Goal: Task Accomplishment & Management: Complete application form

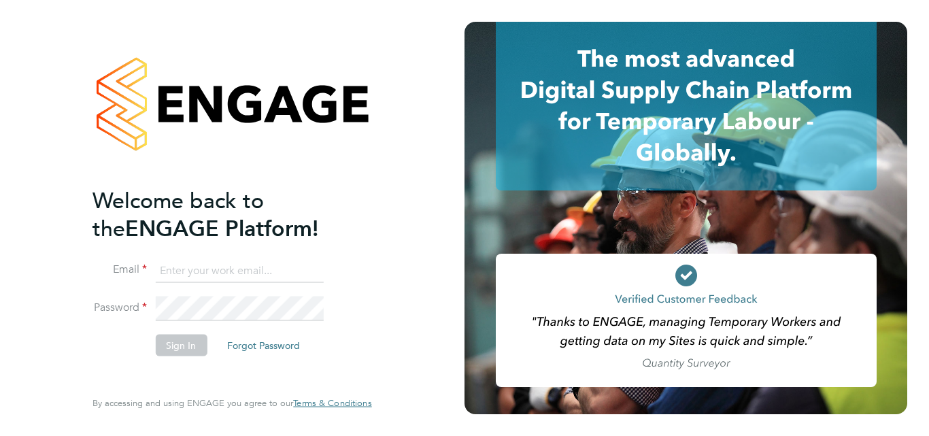
type input "[EMAIL_ADDRESS][DOMAIN_NAME]"
click at [18, 290] on div "Welcome back to the ENGAGE Platform! Email [EMAIL_ADDRESS][DOMAIN_NAME] Passwor…" at bounding box center [232, 218] width 464 height 436
click at [160, 347] on button "Sign In" at bounding box center [181, 346] width 52 height 22
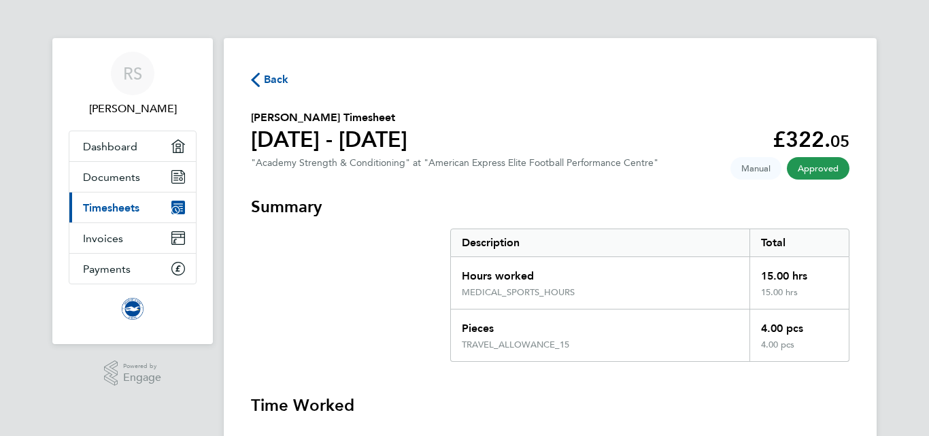
click at [274, 78] on span "Back" at bounding box center [276, 79] width 25 height 16
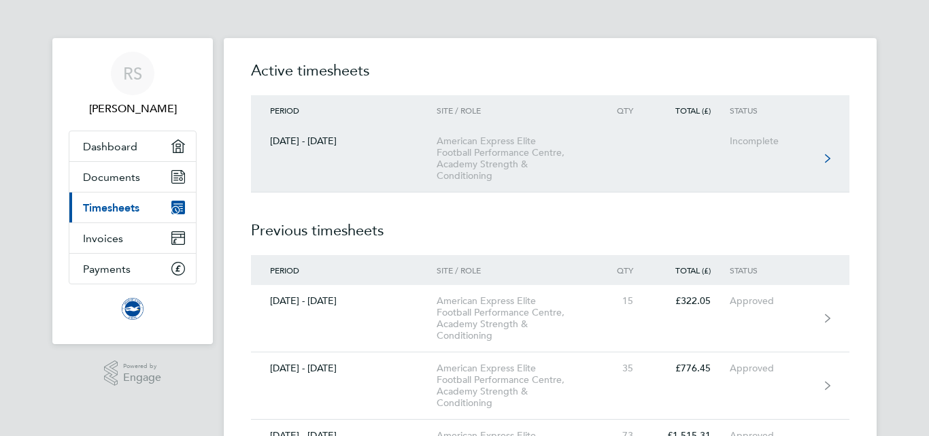
click at [775, 164] on link "01 - 30 Sept 2025 American Express Elite Football Performance Centre, Academy S…" at bounding box center [550, 158] width 598 height 67
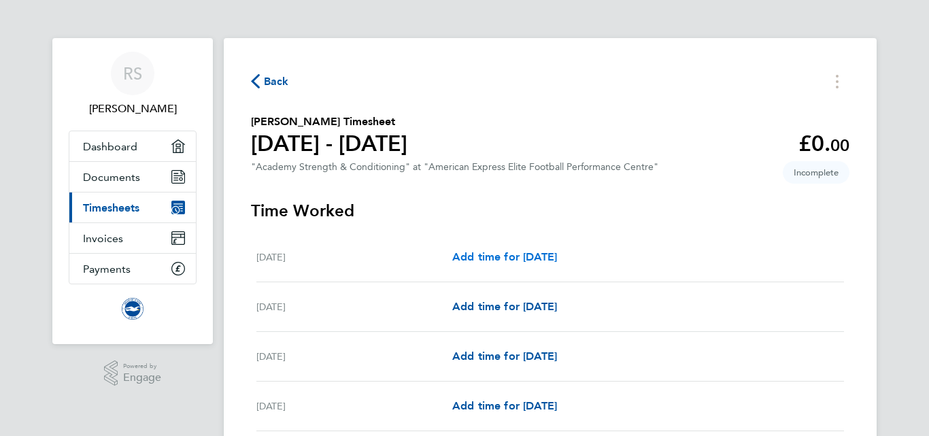
click at [517, 254] on span "Add time for Mon 01 Sep" at bounding box center [504, 256] width 105 height 13
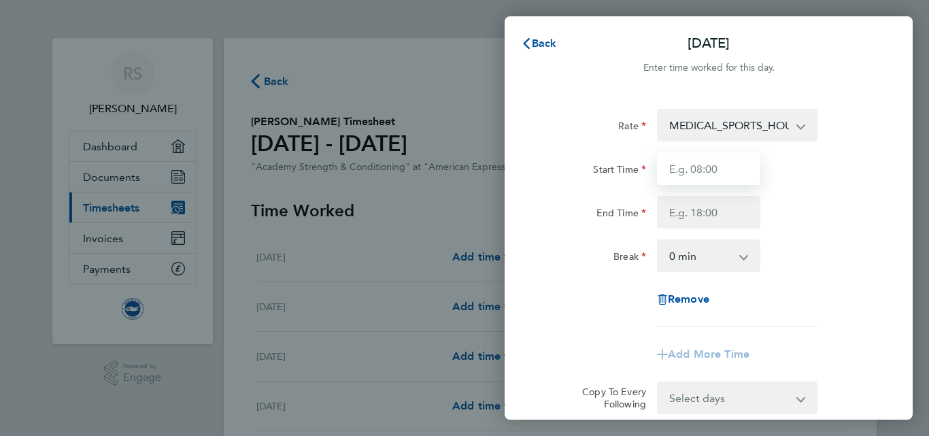
click at [711, 171] on input "Start Time" at bounding box center [708, 168] width 103 height 33
type input "16:00"
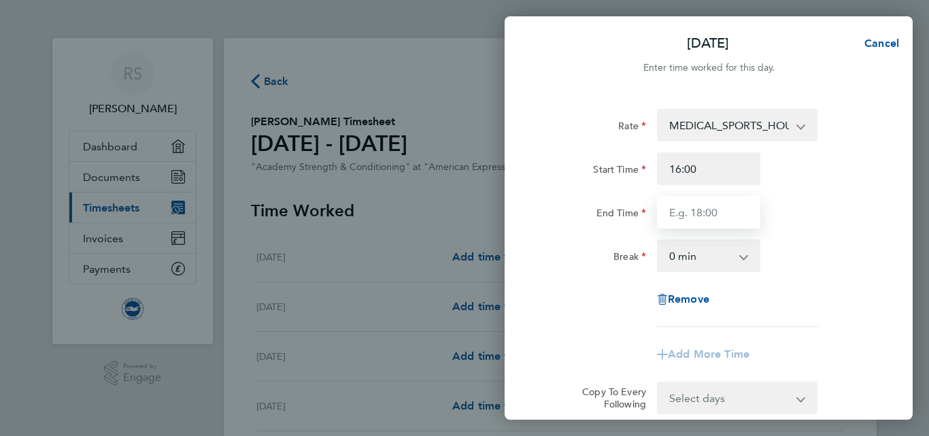
click at [686, 214] on input "End Time" at bounding box center [708, 212] width 103 height 33
type input "21:00"
click at [815, 205] on div "End Time 21:00" at bounding box center [708, 212] width 343 height 33
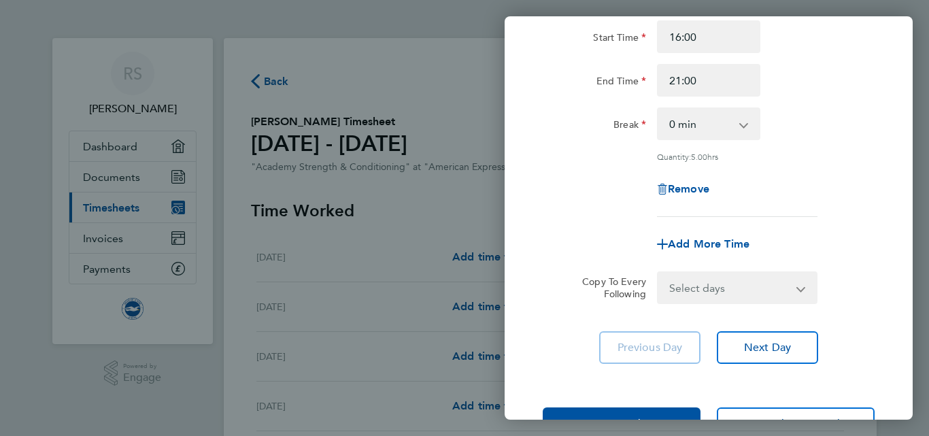
scroll to position [178, 0]
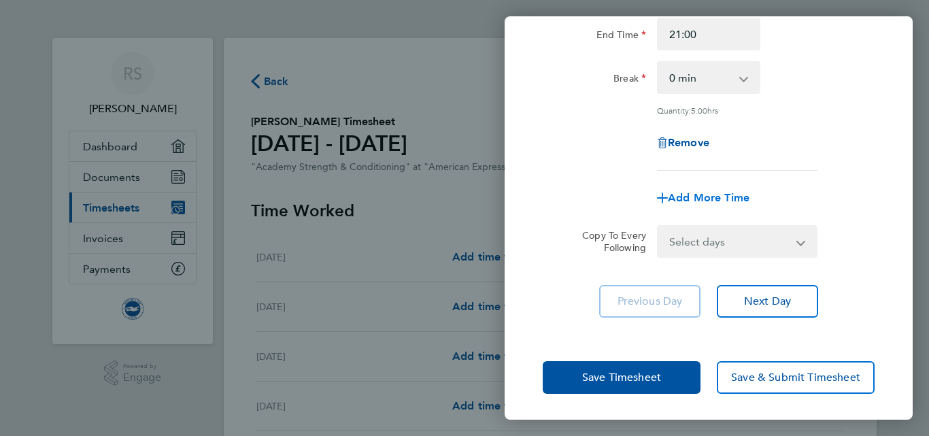
click at [708, 192] on span "Add More Time" at bounding box center [709, 197] width 82 height 13
select select "null"
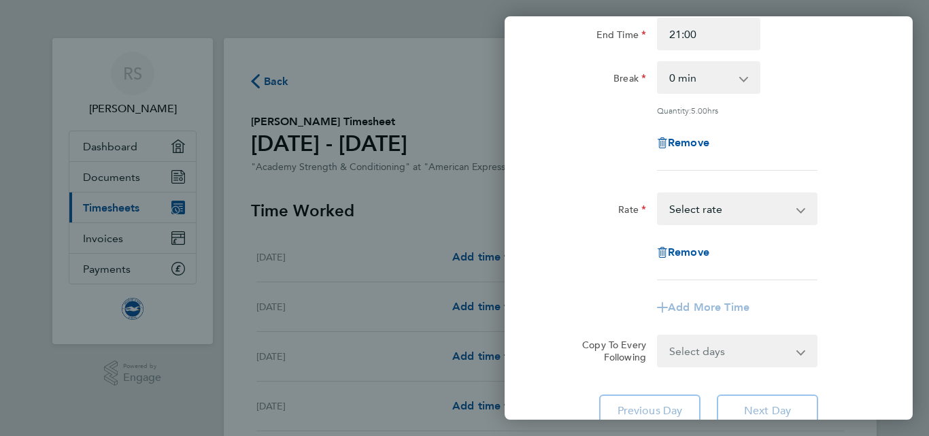
click at [715, 205] on select "TRAVEL_ALLOWANCE_15 - 15.00 MEDICAL_SPORTS_HOURS - 17.47 Select rate" at bounding box center [728, 209] width 141 height 30
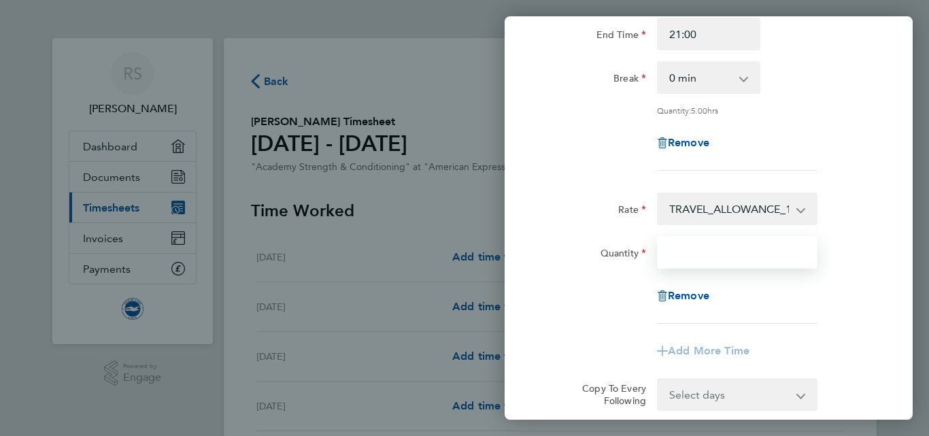
click at [725, 248] on input "Quantity" at bounding box center [737, 252] width 160 height 33
type input "1"
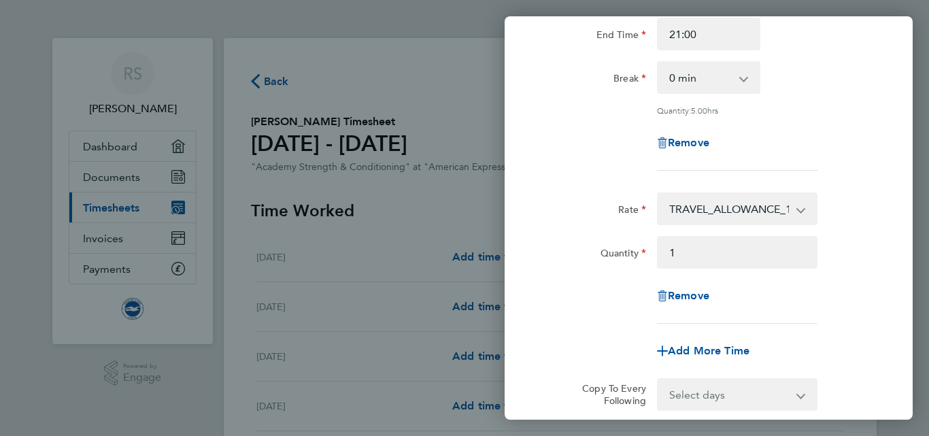
click at [883, 267] on div "Rate MEDICAL_SPORTS_HOURS - 17.47 TRAVEL_ALLOWANCE_15 - 15.00 Start Time 16:00 …" at bounding box center [708, 200] width 408 height 572
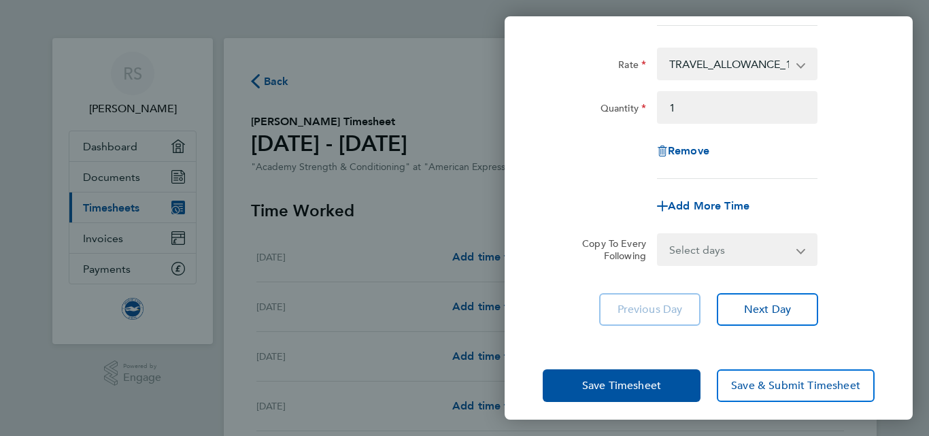
scroll to position [331, 0]
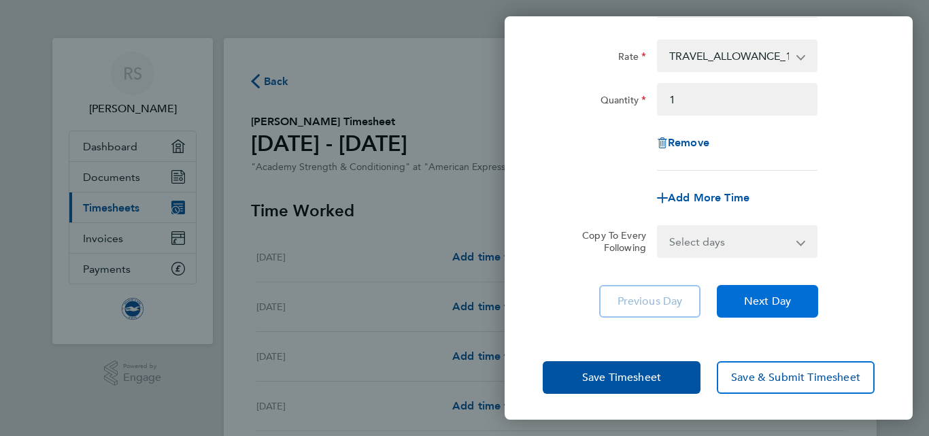
click at [782, 294] on span "Next Day" at bounding box center [767, 301] width 47 height 14
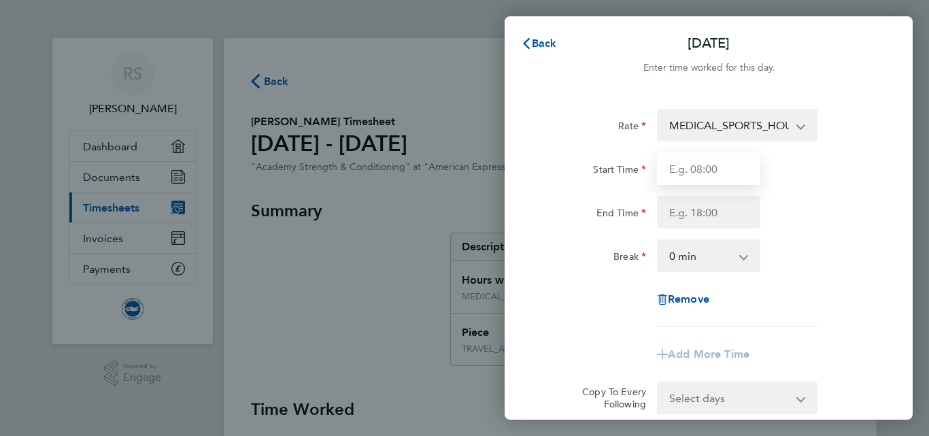
click at [706, 167] on input "Start Time" at bounding box center [708, 168] width 103 height 33
type input "16:00"
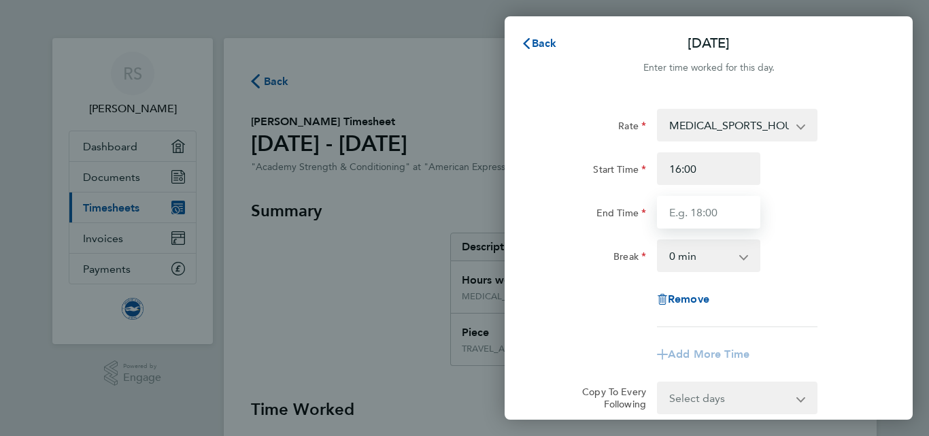
click at [686, 215] on input "End Time" at bounding box center [708, 212] width 103 height 33
type input "19:00"
click at [812, 218] on div "End Time 19:00" at bounding box center [708, 212] width 343 height 33
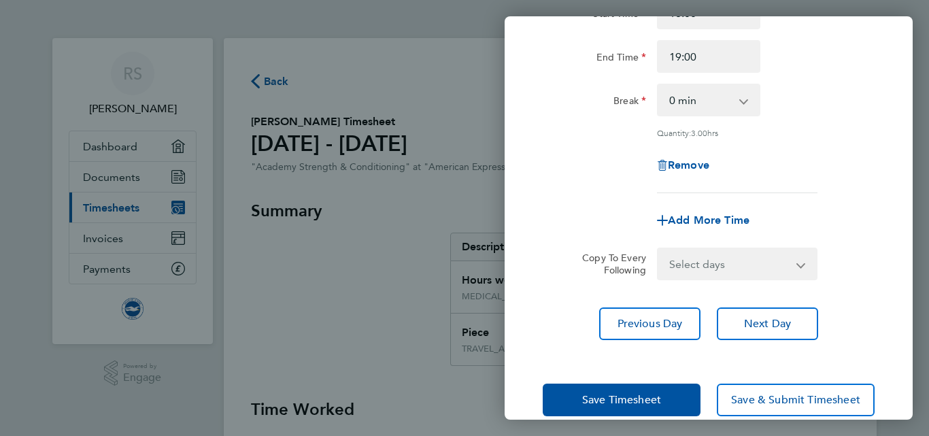
scroll to position [178, 0]
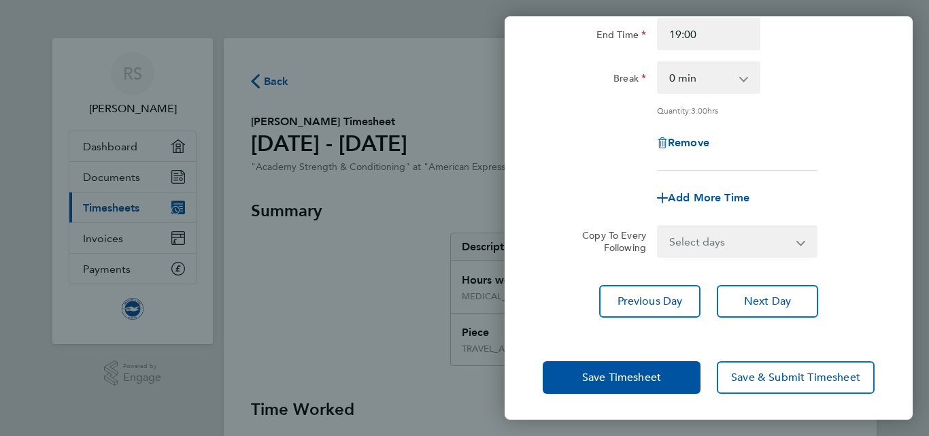
click at [688, 188] on div "Add More Time" at bounding box center [708, 198] width 114 height 33
click at [691, 193] on span "Add More Time" at bounding box center [709, 197] width 82 height 13
select select "null"
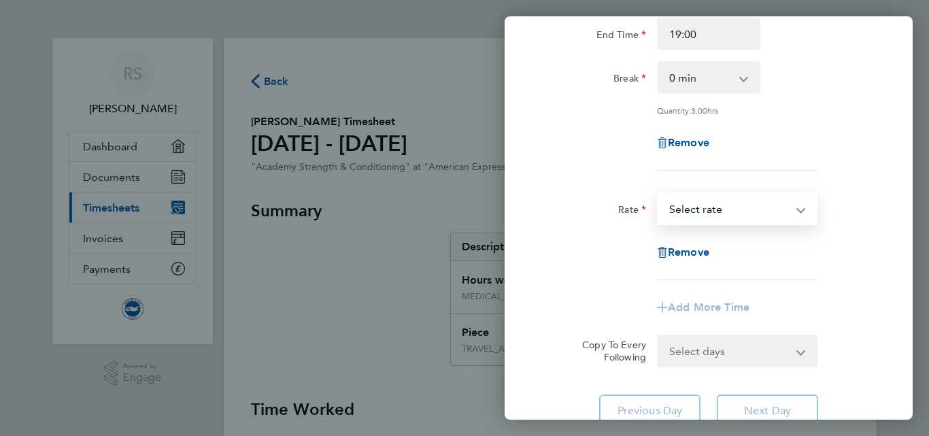
click at [715, 203] on select "TRAVEL_ALLOWANCE_15 - 15.00 MEDICAL_SPORTS_HOURS - 17.47 Select rate" at bounding box center [728, 209] width 141 height 30
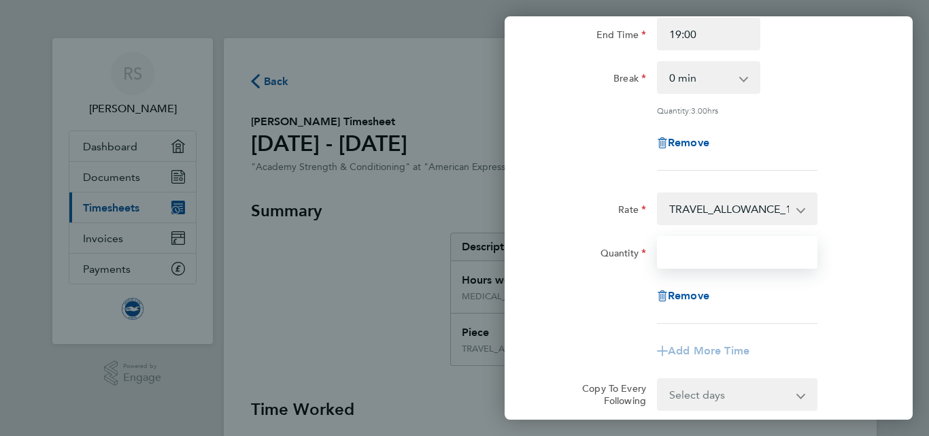
click at [721, 259] on input "Quantity" at bounding box center [737, 252] width 160 height 33
type input "1"
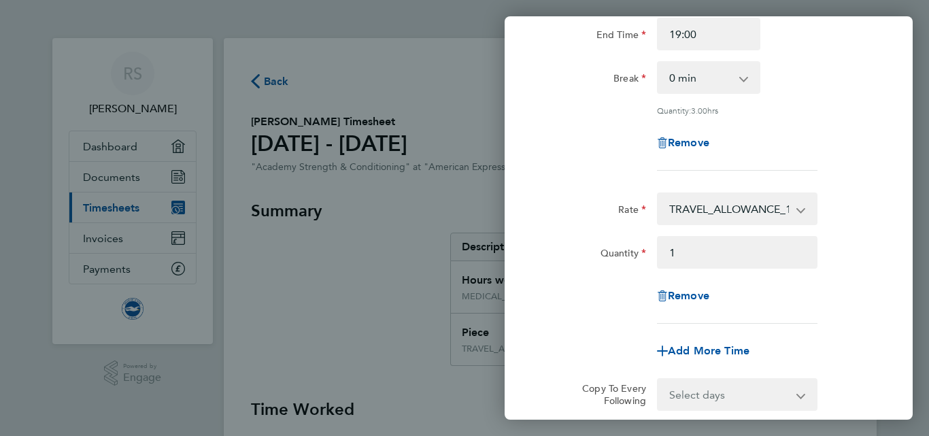
click at [841, 262] on div "Quantity 1" at bounding box center [708, 252] width 343 height 33
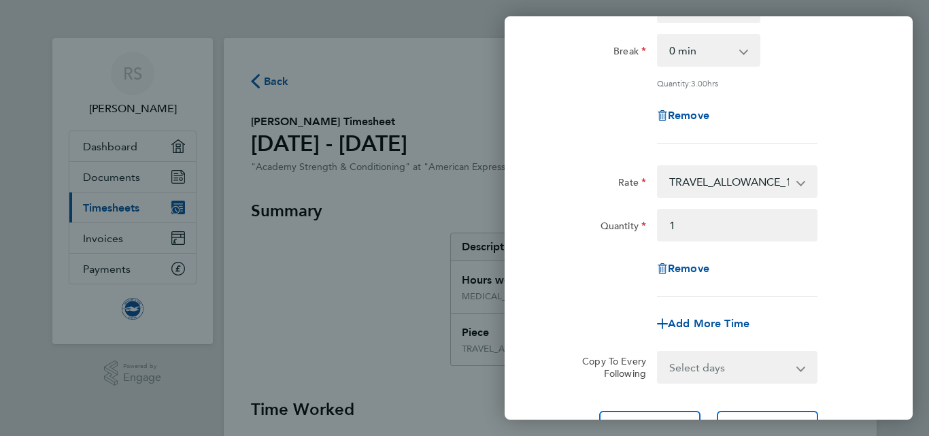
scroll to position [233, 0]
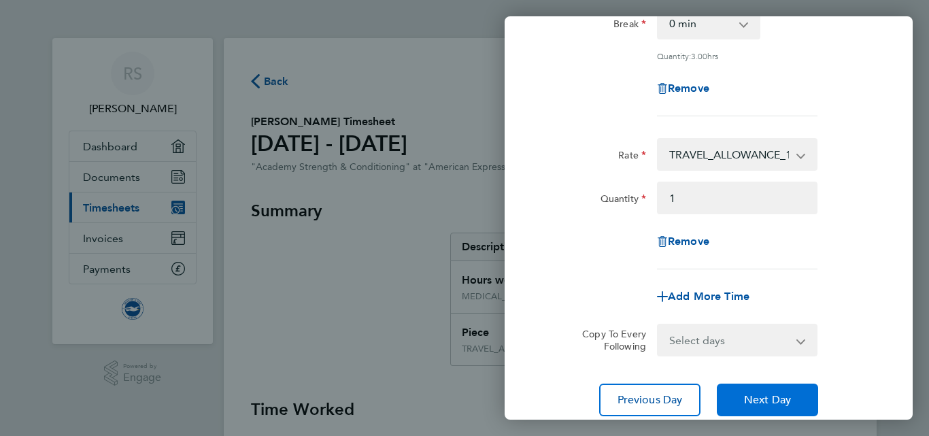
click at [735, 391] on button "Next Day" at bounding box center [767, 399] width 101 height 33
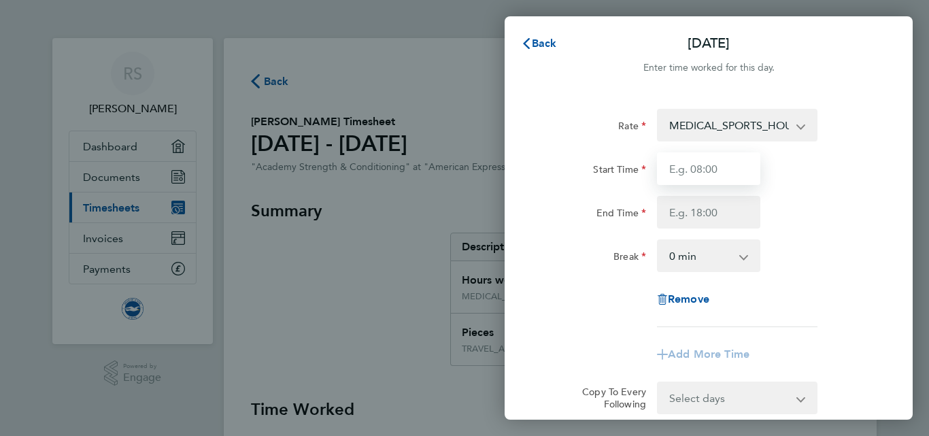
click at [715, 156] on input "Start Time" at bounding box center [708, 168] width 103 height 33
type input "16:00"
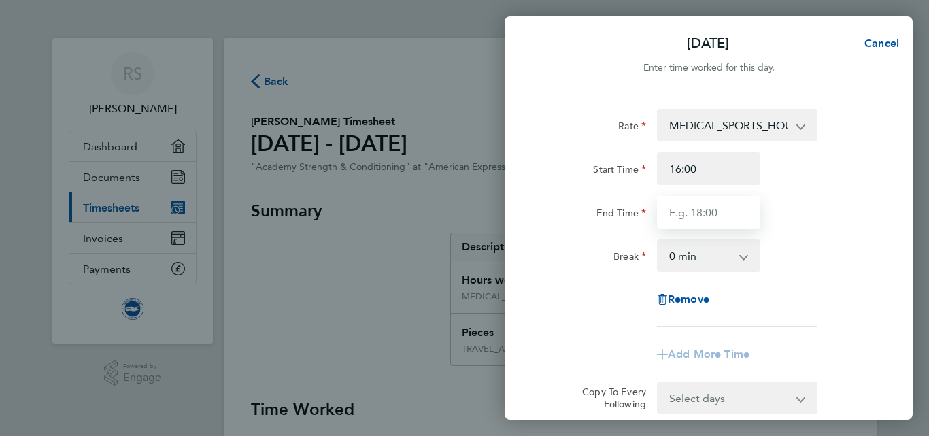
click at [692, 215] on input "End Time" at bounding box center [708, 212] width 103 height 33
type input "21:00"
click at [776, 224] on div "End Time 21:00" at bounding box center [708, 212] width 343 height 33
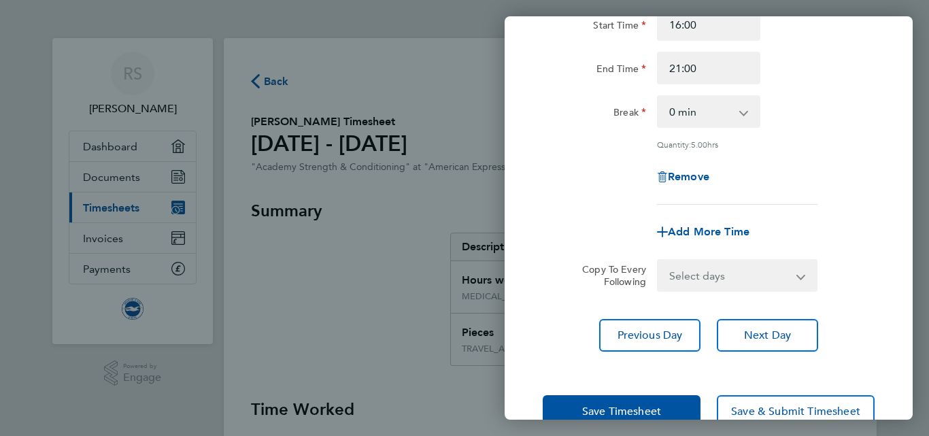
scroll to position [178, 0]
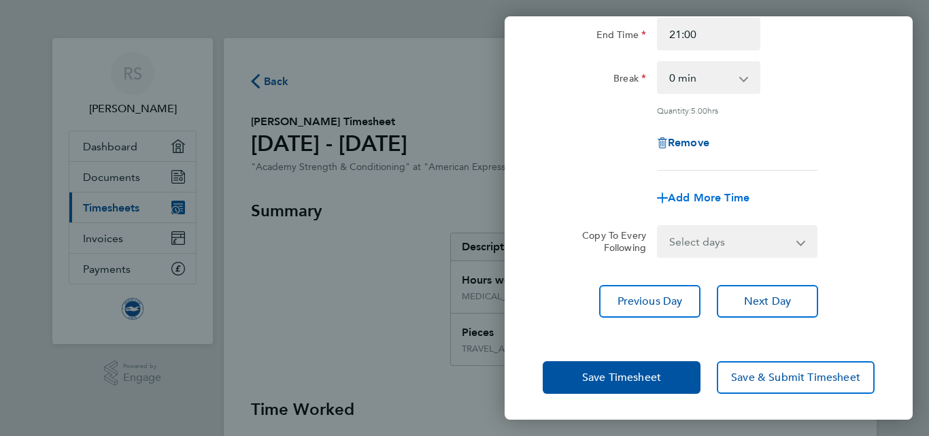
click at [722, 196] on span "Add More Time" at bounding box center [709, 197] width 82 height 13
select select "null"
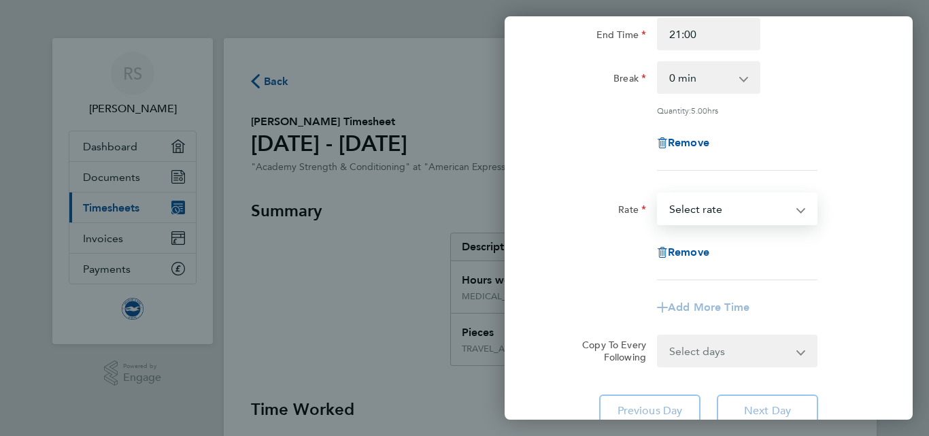
click at [722, 196] on select "TRAVEL_ALLOWANCE_15 - 15.00 MEDICAL_SPORTS_HOURS - 17.47 Select rate" at bounding box center [728, 209] width 141 height 30
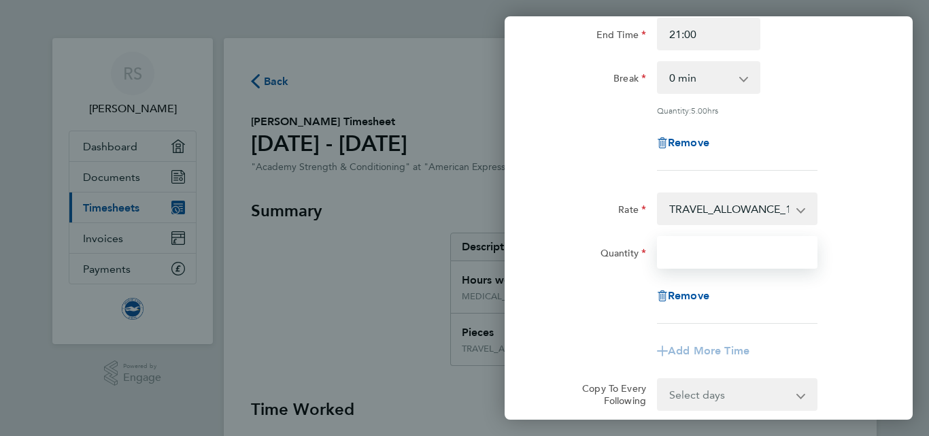
click at [710, 249] on input "Quantity" at bounding box center [737, 252] width 160 height 33
type input "1"
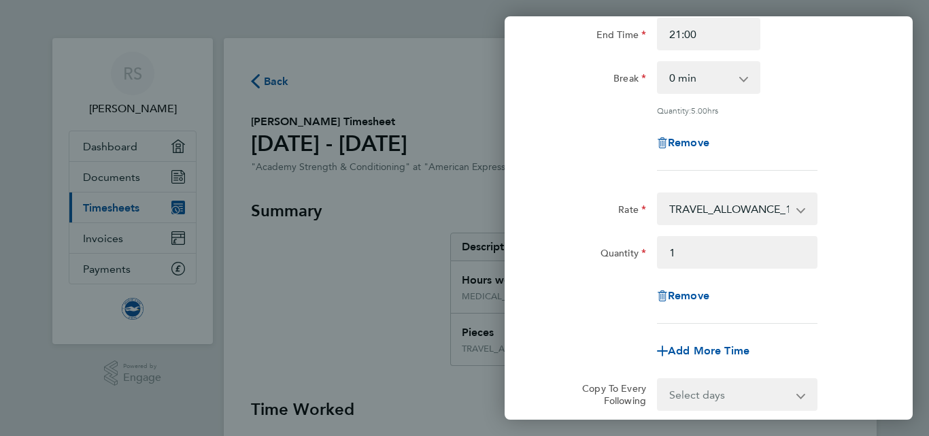
click at [857, 255] on div "Quantity 1" at bounding box center [708, 252] width 343 height 33
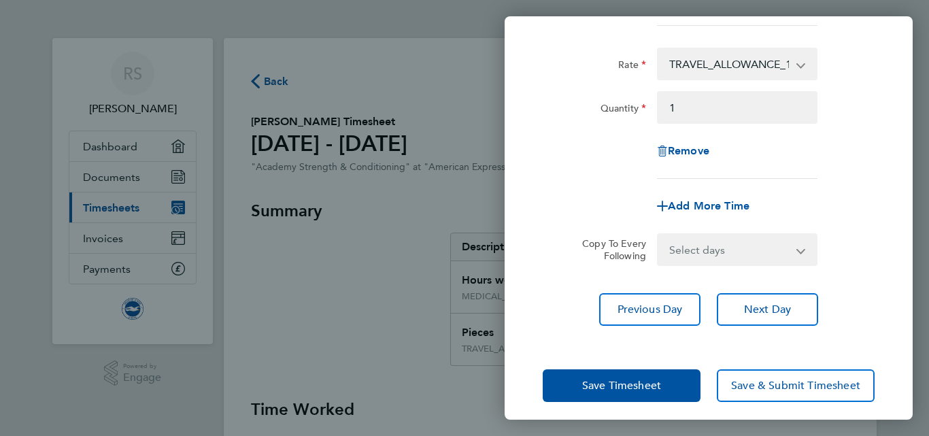
scroll to position [331, 0]
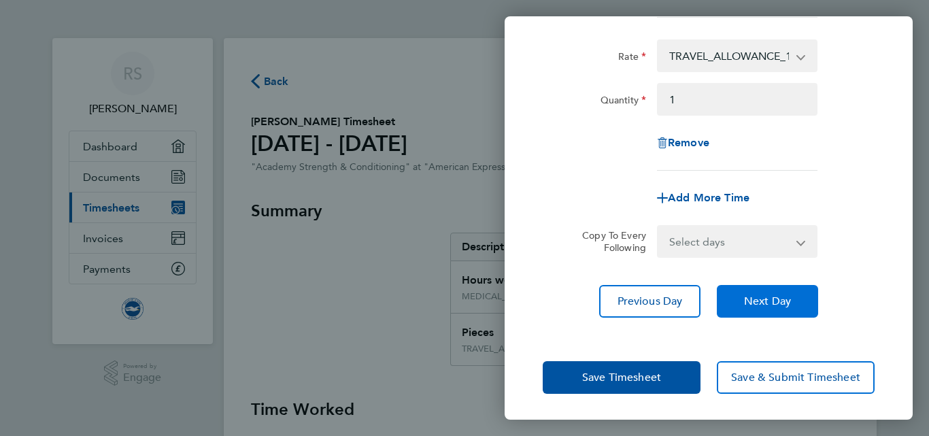
click at [765, 295] on span "Next Day" at bounding box center [767, 301] width 47 height 14
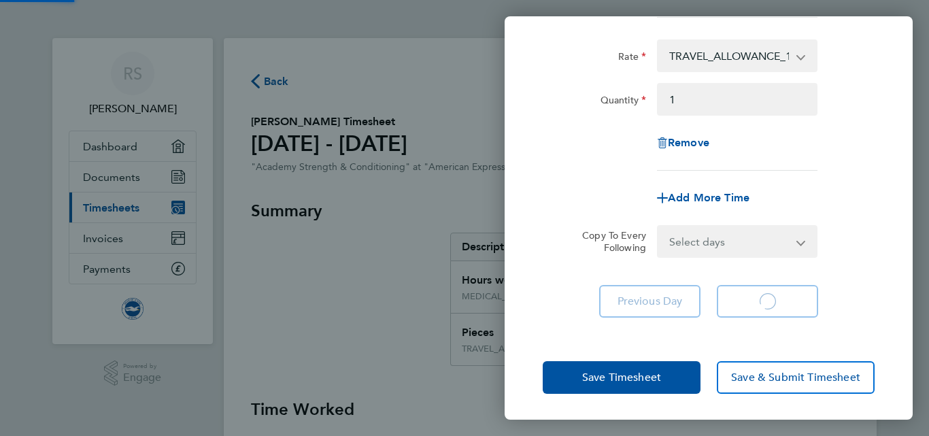
scroll to position [158, 0]
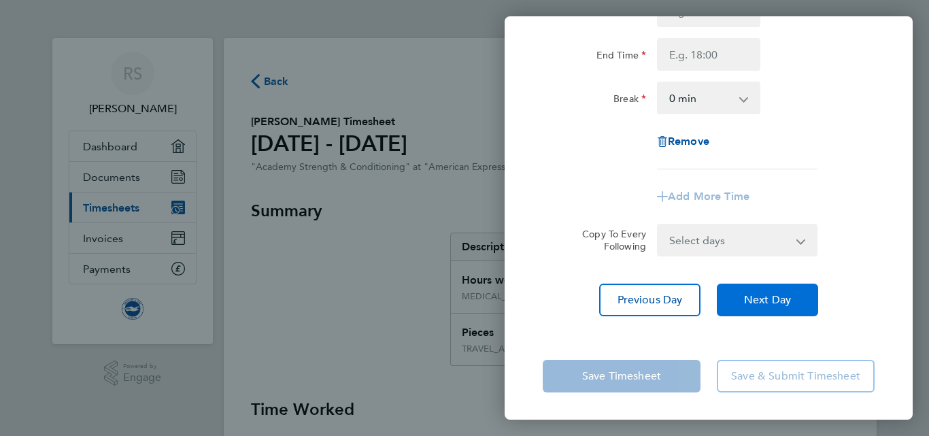
click at [774, 301] on span "Next Day" at bounding box center [767, 300] width 47 height 14
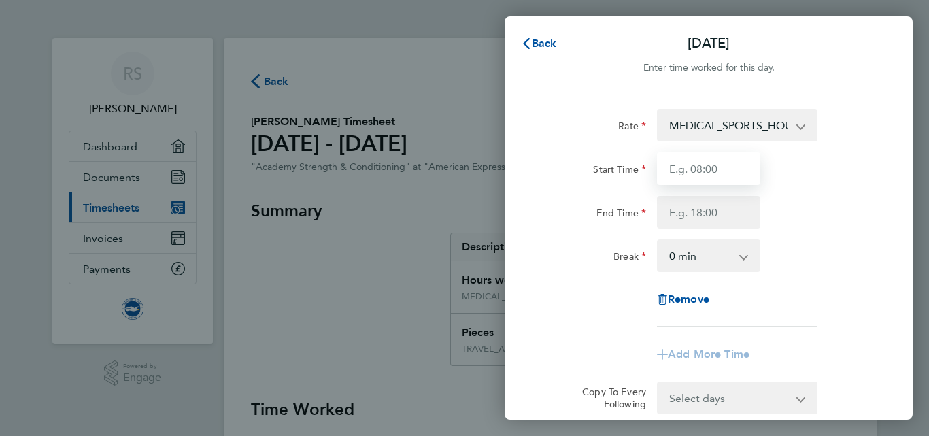
click at [700, 175] on input "Start Time" at bounding box center [708, 168] width 103 height 33
type input "16:00"
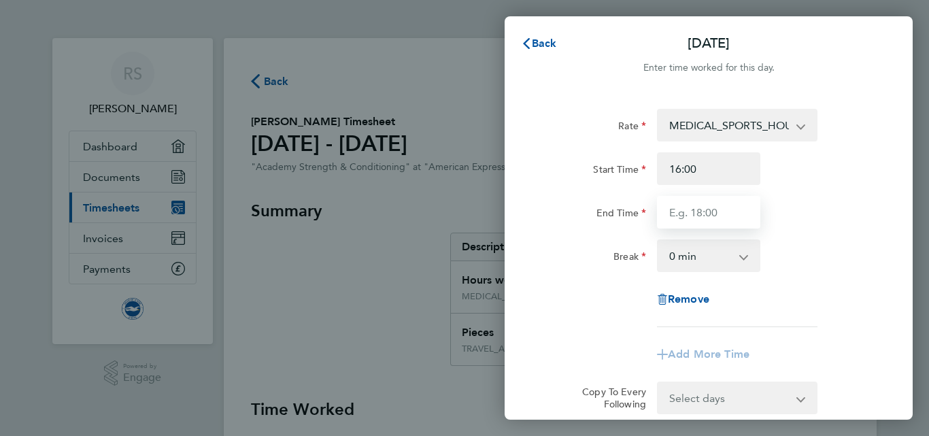
click at [698, 218] on input "End Time" at bounding box center [708, 212] width 103 height 33
type input "19:00"
click at [823, 237] on div "Rate MEDICAL_SPORTS_HOURS - 17.47 TRAVEL_ALLOWANCE_15 - 15.00 Start Time 16:00 …" at bounding box center [709, 218] width 332 height 218
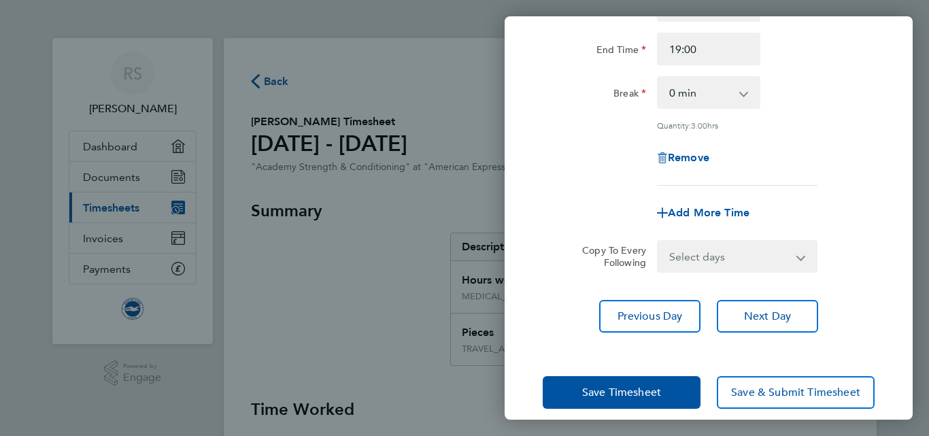
scroll to position [178, 0]
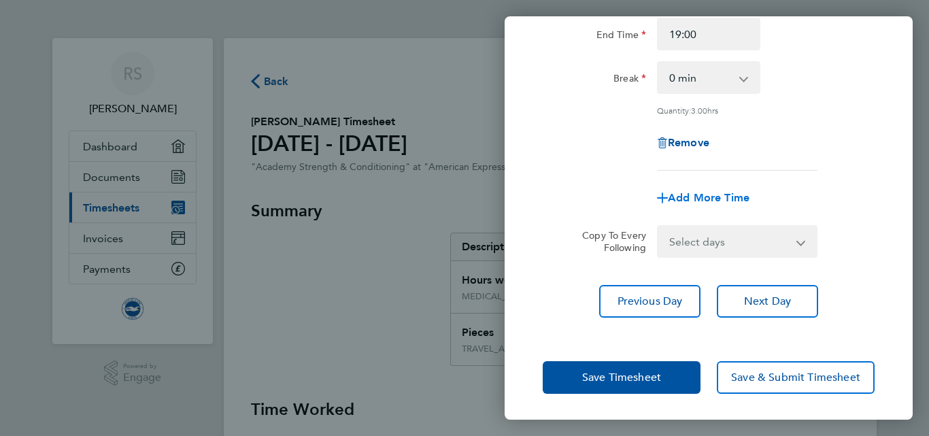
click at [712, 199] on span "Add More Time" at bounding box center [709, 197] width 82 height 13
select select "null"
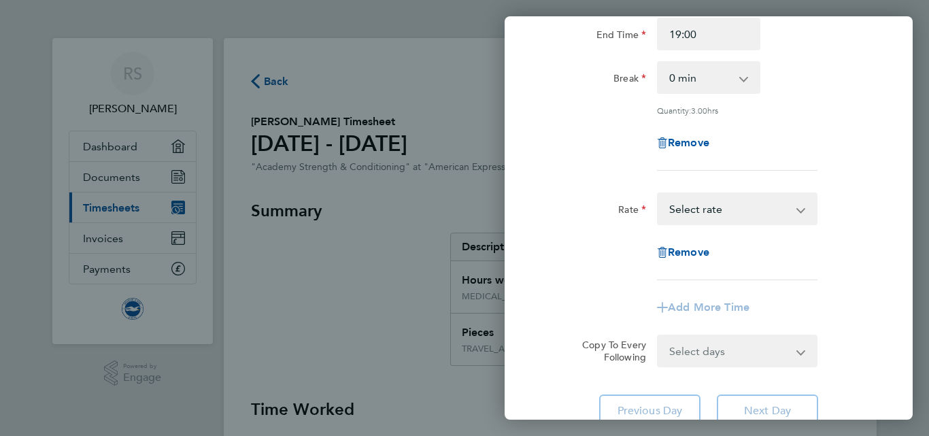
click at [732, 211] on select "TRAVEL_ALLOWANCE_15 - 15.00 MEDICAL_SPORTS_HOURS - 17.47 Select rate" at bounding box center [728, 209] width 141 height 30
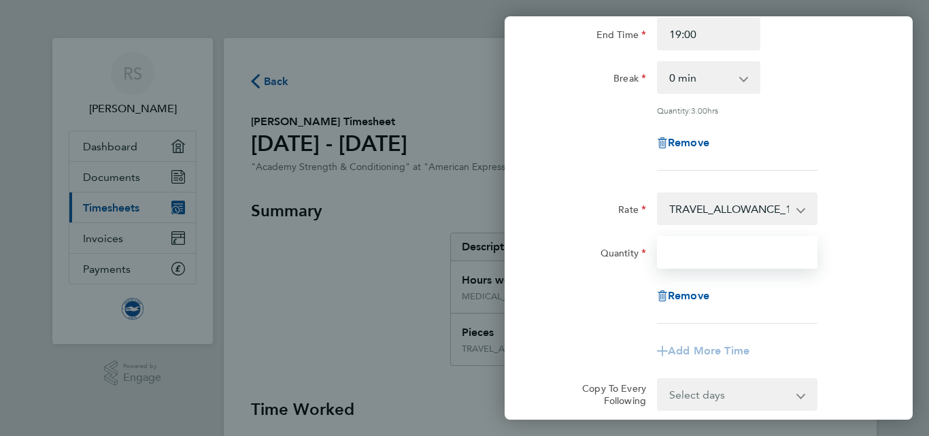
click at [710, 254] on input "Quantity" at bounding box center [737, 252] width 160 height 33
type input "1"
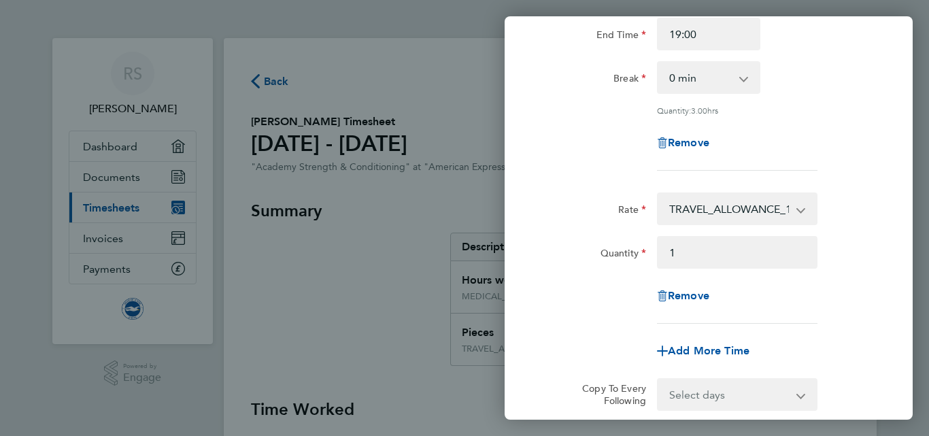
click at [863, 263] on div "Quantity 1" at bounding box center [708, 252] width 343 height 33
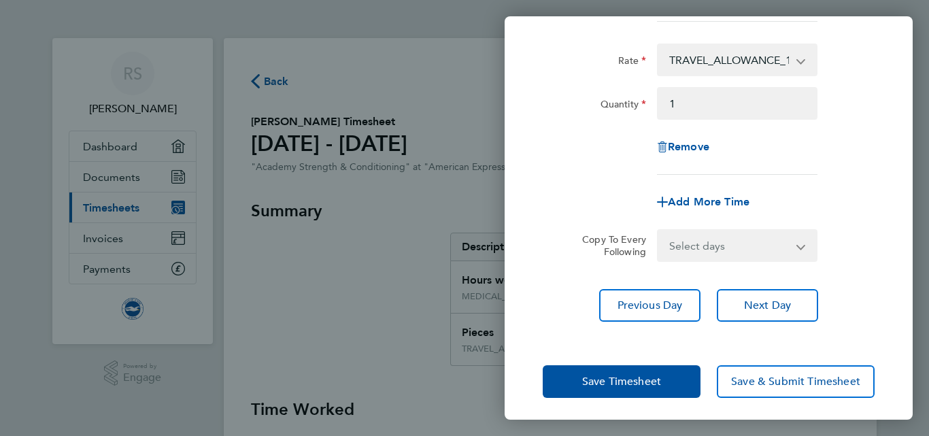
scroll to position [331, 0]
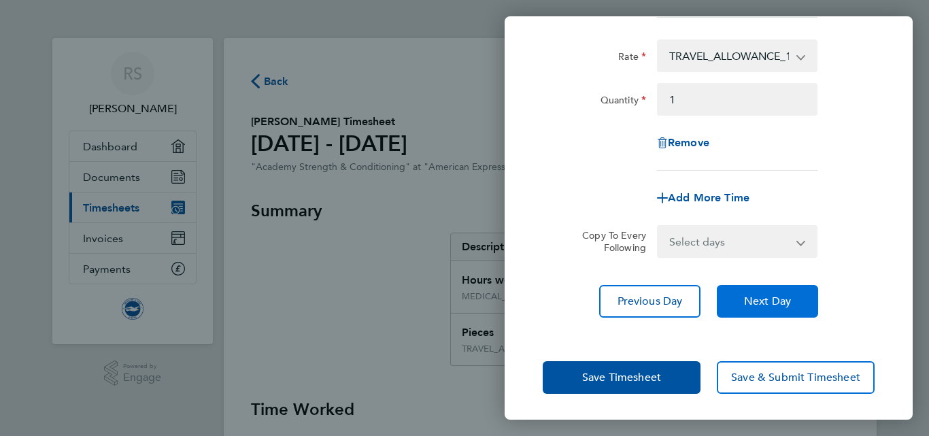
click at [744, 307] on button "Next Day" at bounding box center [767, 301] width 101 height 33
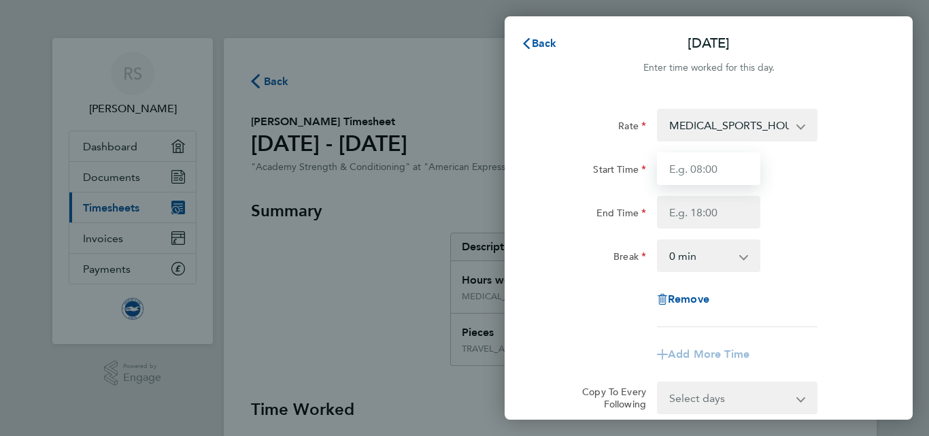
click at [702, 169] on input "Start Time" at bounding box center [708, 168] width 103 height 33
type input "09:00"
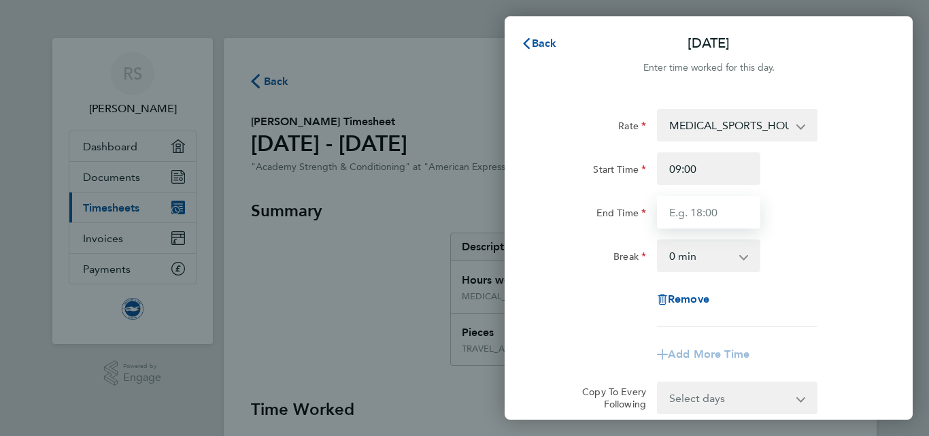
click at [693, 206] on input "End Time" at bounding box center [708, 212] width 103 height 33
type input "14:00"
click at [811, 216] on div "End Time 14:00" at bounding box center [708, 212] width 343 height 33
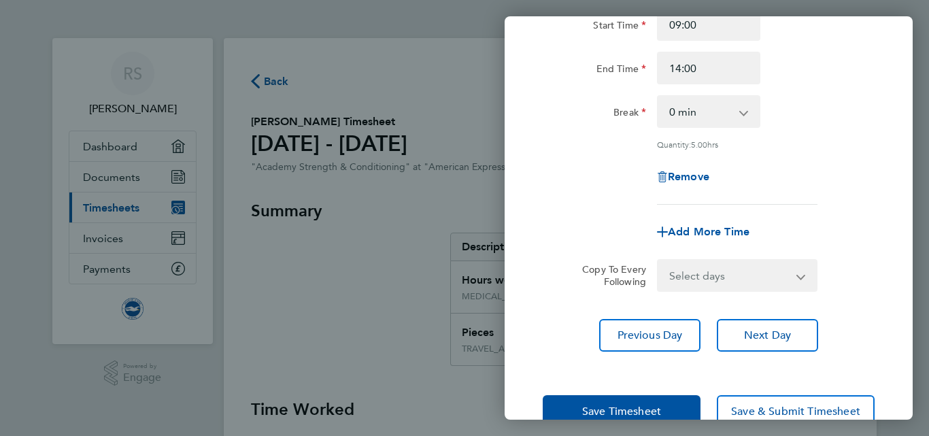
scroll to position [178, 0]
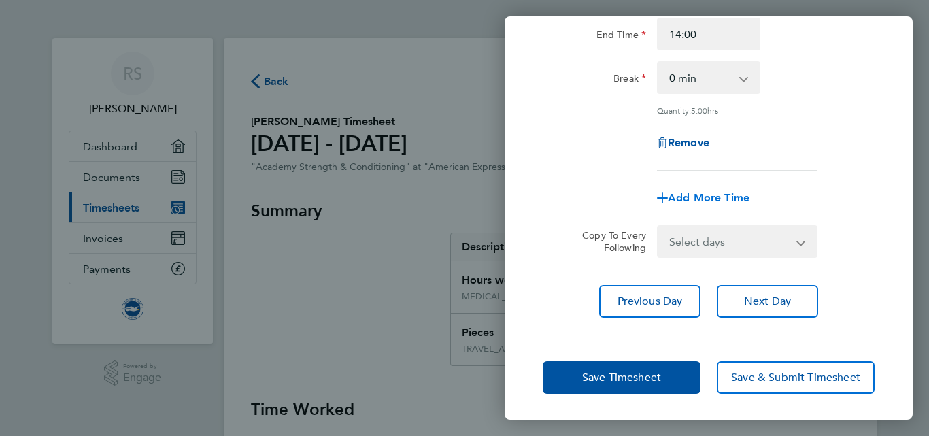
click at [724, 201] on span "Add More Time" at bounding box center [709, 197] width 82 height 13
select select "null"
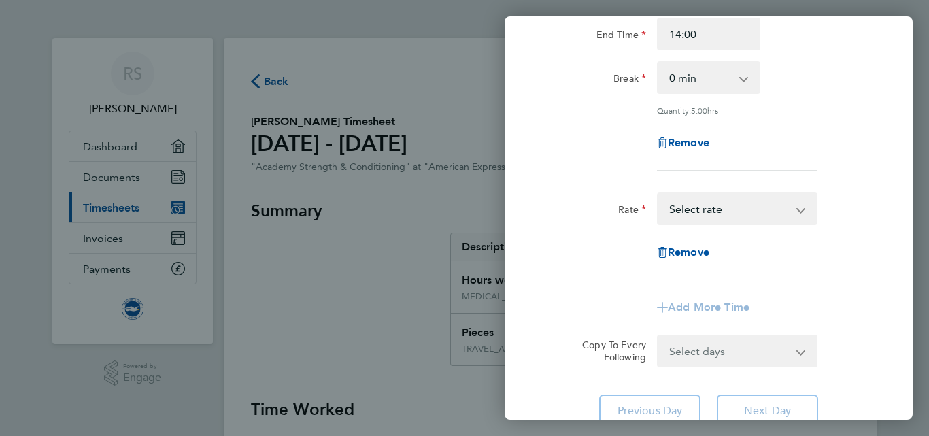
click at [724, 201] on select "TRAVEL_ALLOWANCE_15 - 15.00 MEDICAL_SPORTS_HOURS - 17.47 Select rate" at bounding box center [728, 209] width 141 height 30
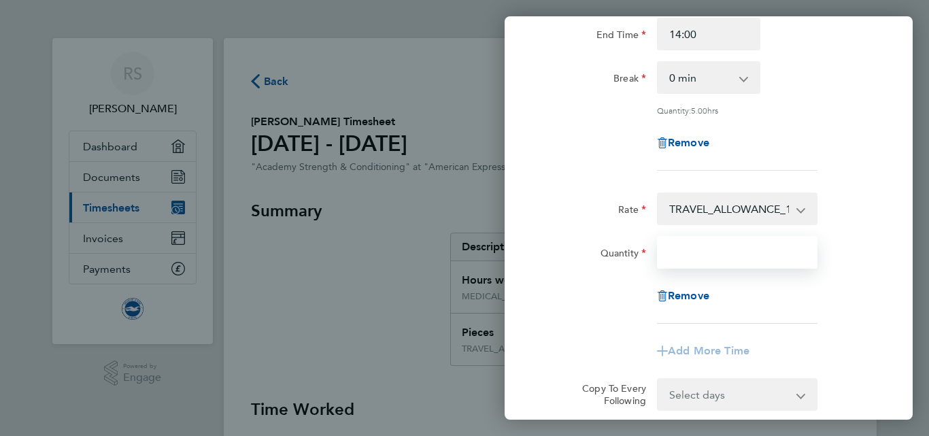
click at [717, 246] on input "Quantity" at bounding box center [737, 252] width 160 height 33
type input "1"
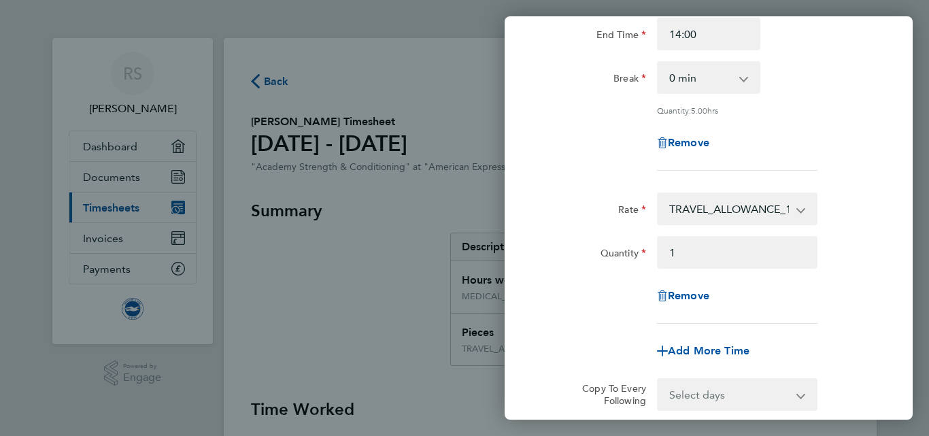
click at [870, 245] on div "Quantity 1" at bounding box center [708, 252] width 343 height 33
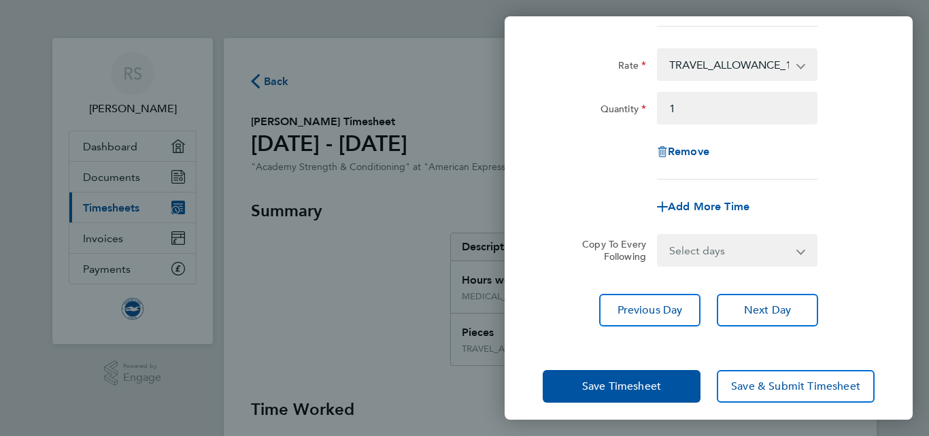
scroll to position [331, 0]
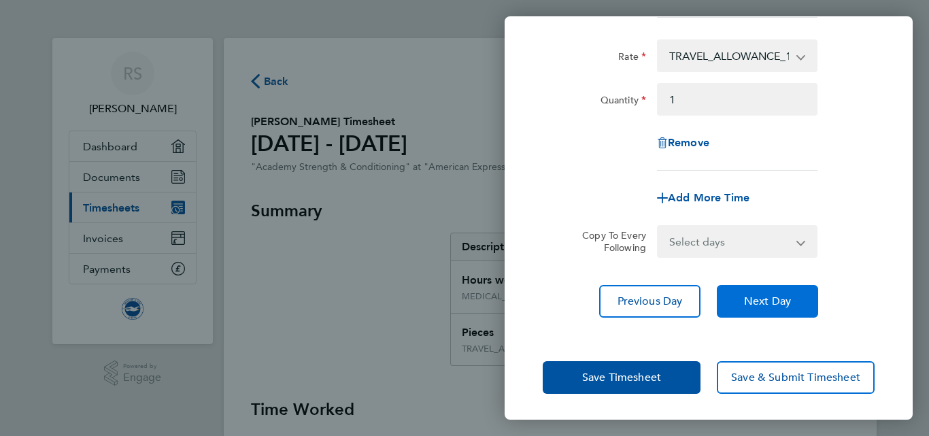
click at [738, 301] on button "Next Day" at bounding box center [767, 301] width 101 height 33
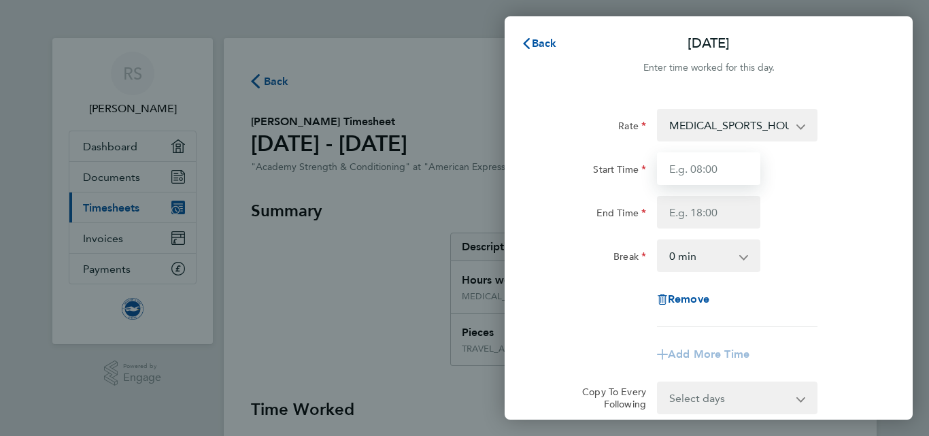
click at [720, 173] on input "Start Time" at bounding box center [708, 168] width 103 height 33
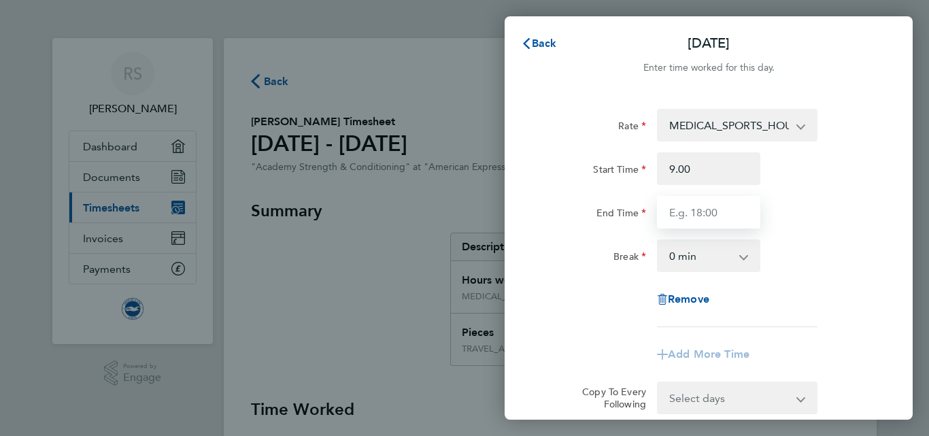
type input "09:00"
click at [697, 207] on input "End Time" at bounding box center [708, 212] width 103 height 33
type input "13:30"
click at [805, 213] on div "End Time 13:30" at bounding box center [708, 212] width 343 height 33
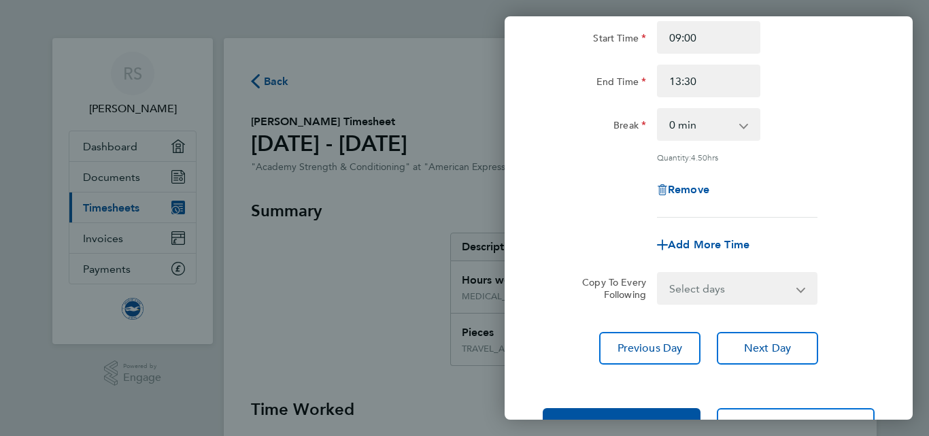
scroll to position [178, 0]
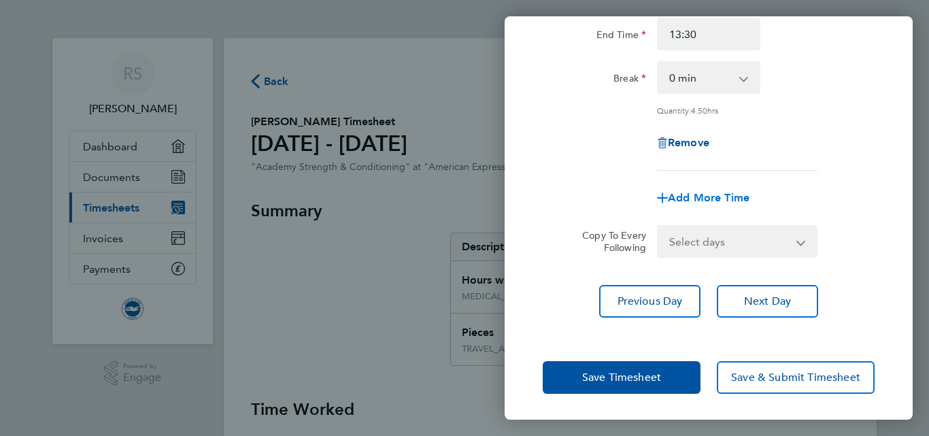
click at [713, 194] on span "Add More Time" at bounding box center [709, 197] width 82 height 13
select select "null"
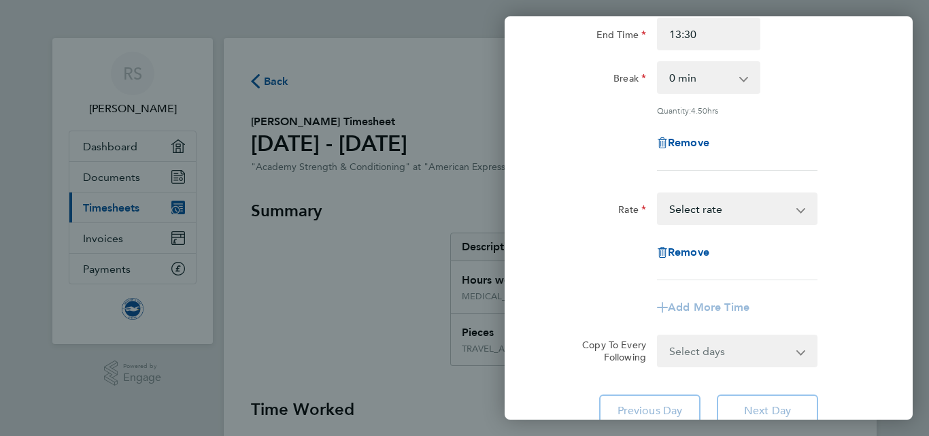
click at [734, 213] on select "TRAVEL_ALLOWANCE_15 - 15.00 MEDICAL_SPORTS_HOURS - 17.47 Select rate" at bounding box center [728, 209] width 141 height 30
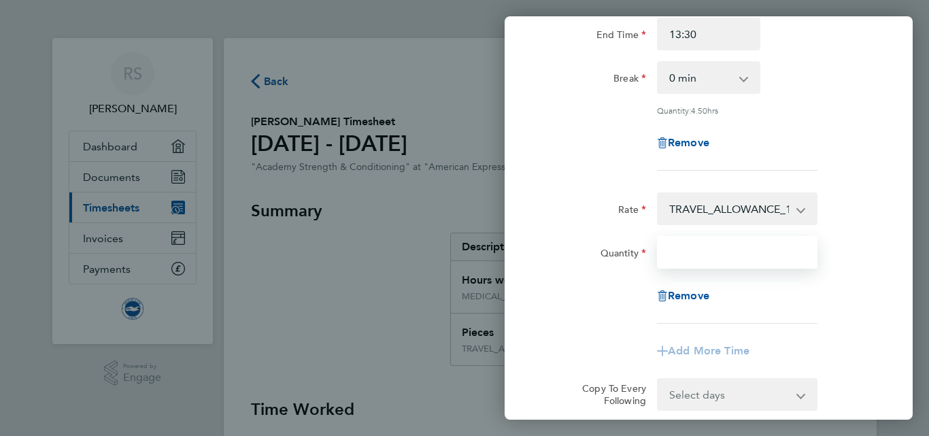
click at [689, 260] on input "Quantity" at bounding box center [737, 252] width 160 height 33
type input "1"
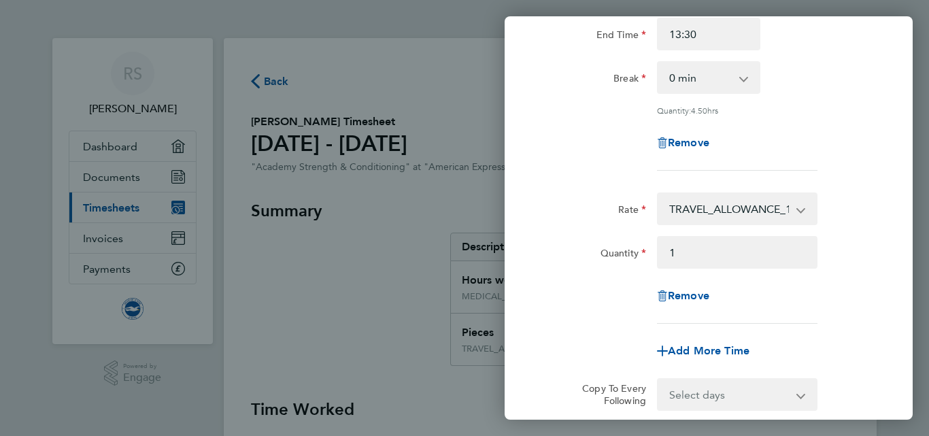
click at [873, 254] on div "Quantity 1" at bounding box center [708, 252] width 343 height 33
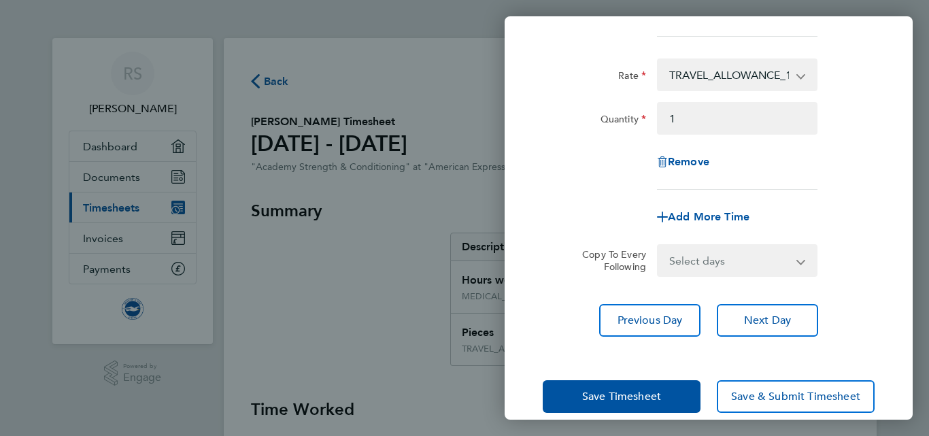
scroll to position [331, 0]
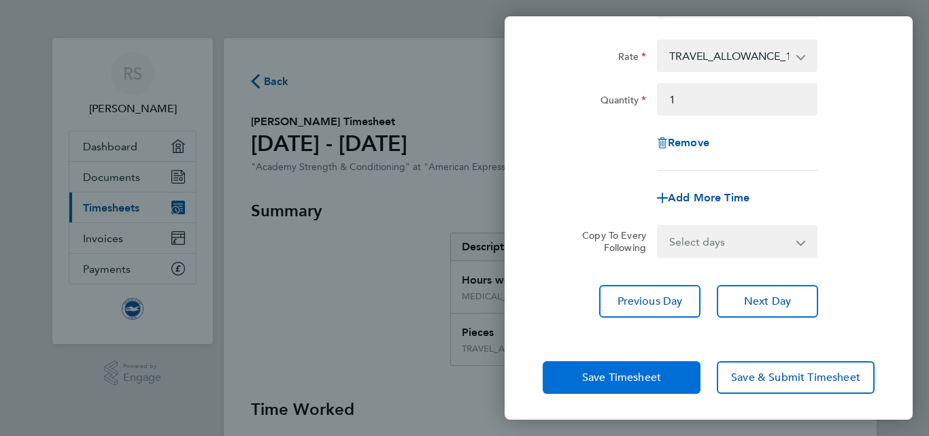
click at [619, 379] on span "Save Timesheet" at bounding box center [621, 378] width 79 height 14
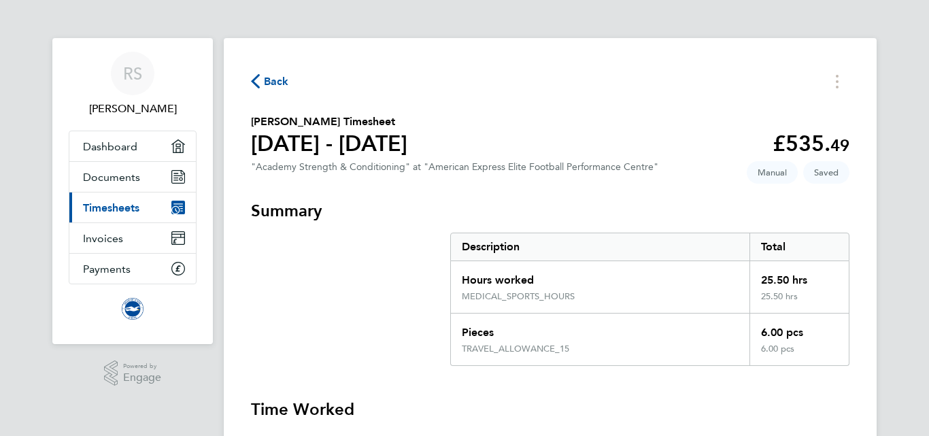
click at [255, 77] on icon "button" at bounding box center [255, 81] width 9 height 14
